Goal: Find specific page/section: Find specific page/section

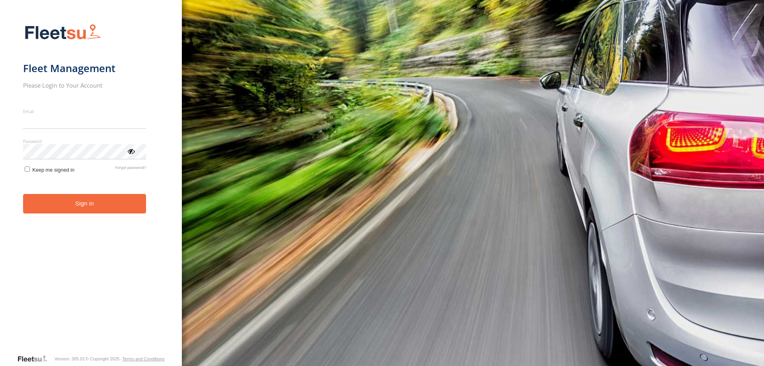
type input "**********"
click at [65, 211] on button "Sign in" at bounding box center [84, 203] width 123 height 19
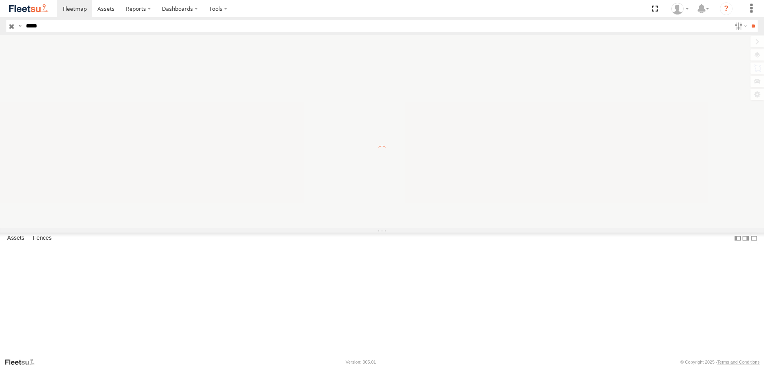
type input "*****"
click at [748, 20] on input "**" at bounding box center [752, 26] width 9 height 12
